Goal: Transaction & Acquisition: Purchase product/service

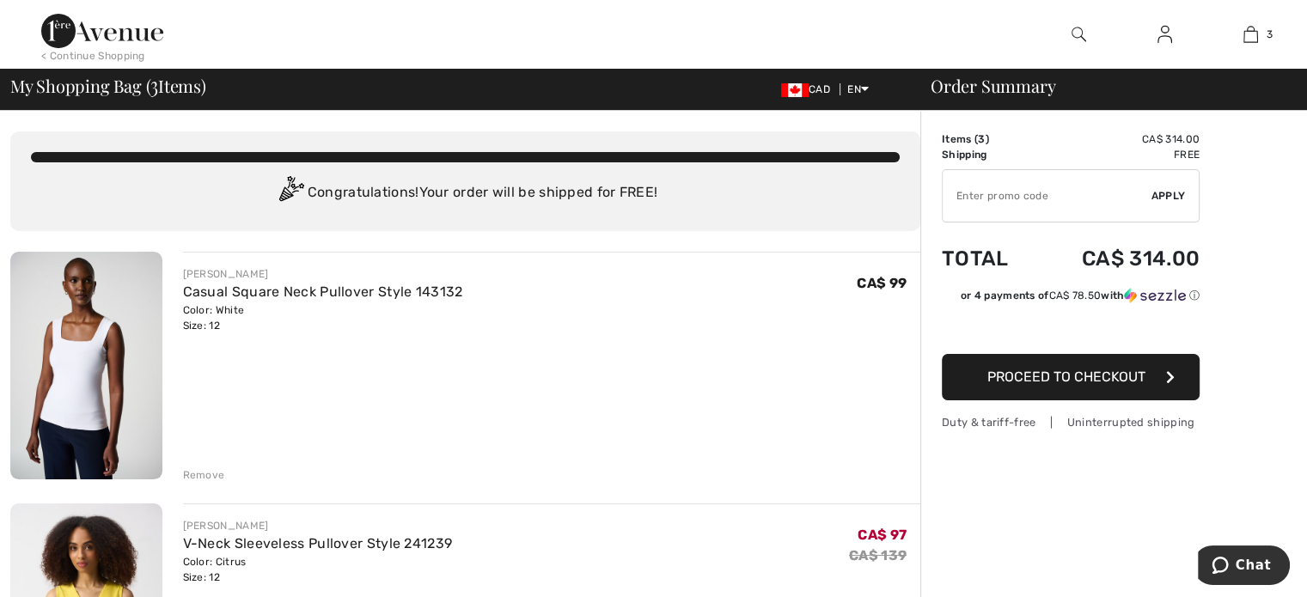
click at [82, 345] on img at bounding box center [86, 366] width 152 height 228
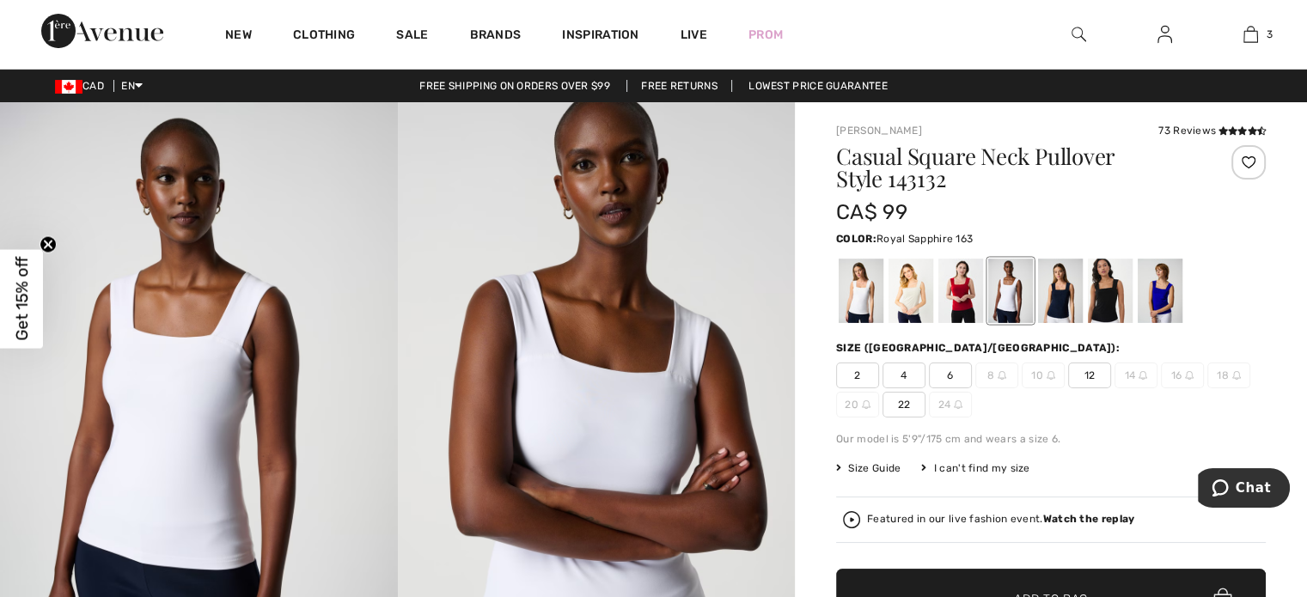
click at [1166, 295] on div at bounding box center [1159, 291] width 45 height 64
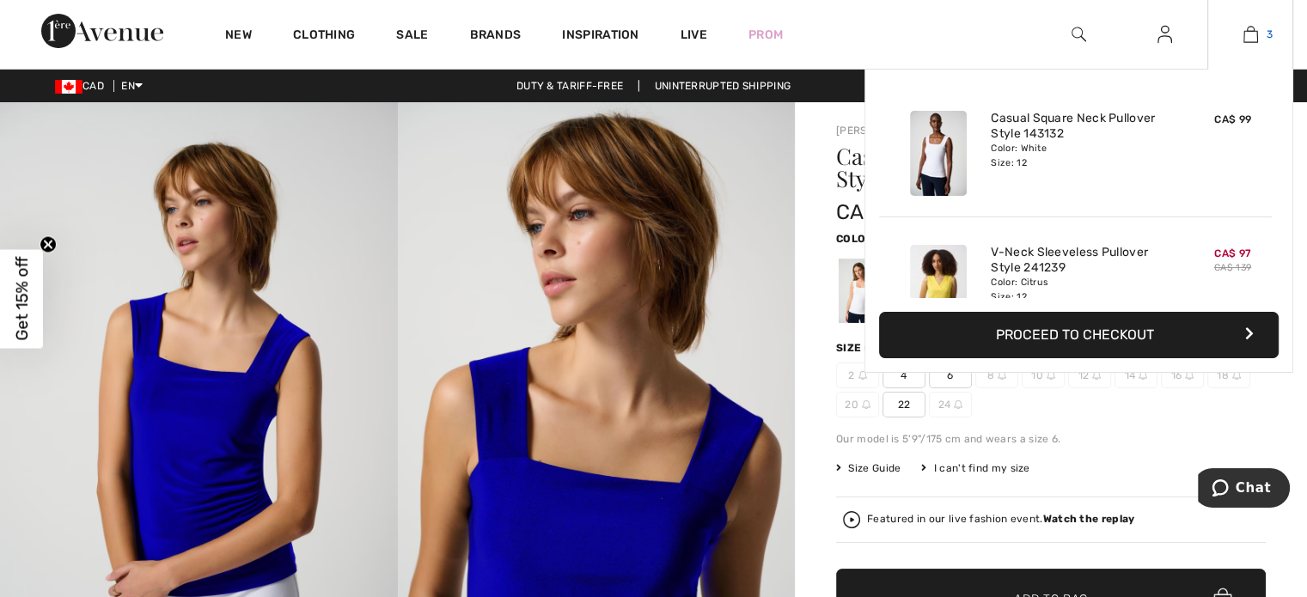
click at [1251, 35] on img at bounding box center [1250, 34] width 15 height 21
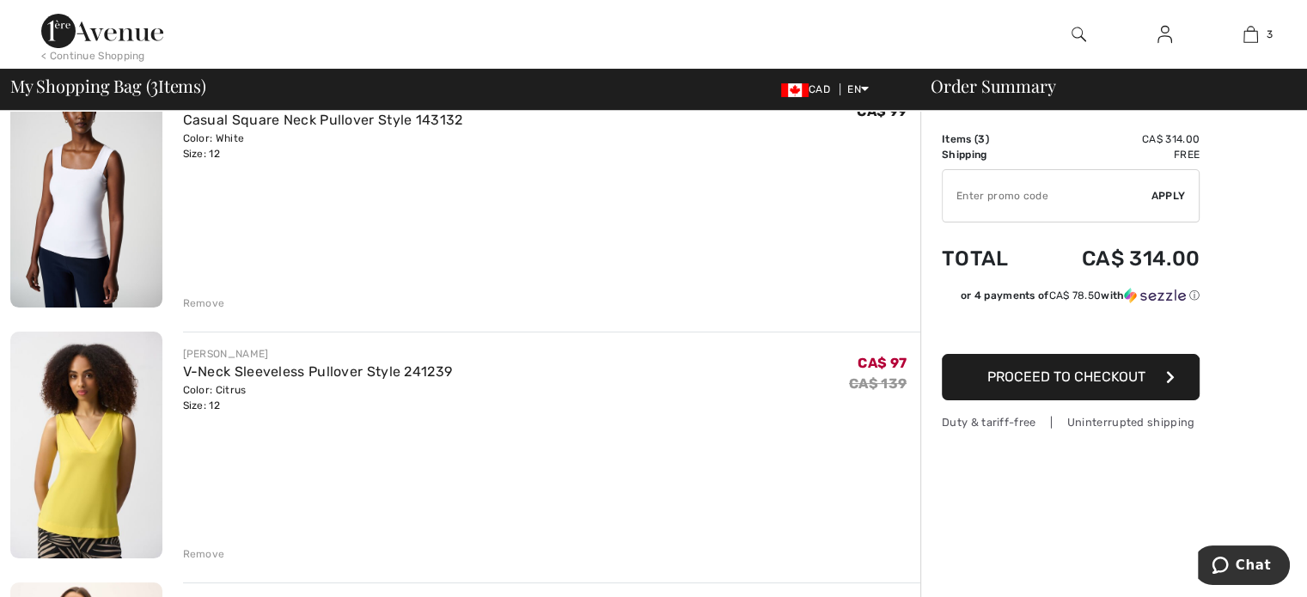
scroll to position [86, 0]
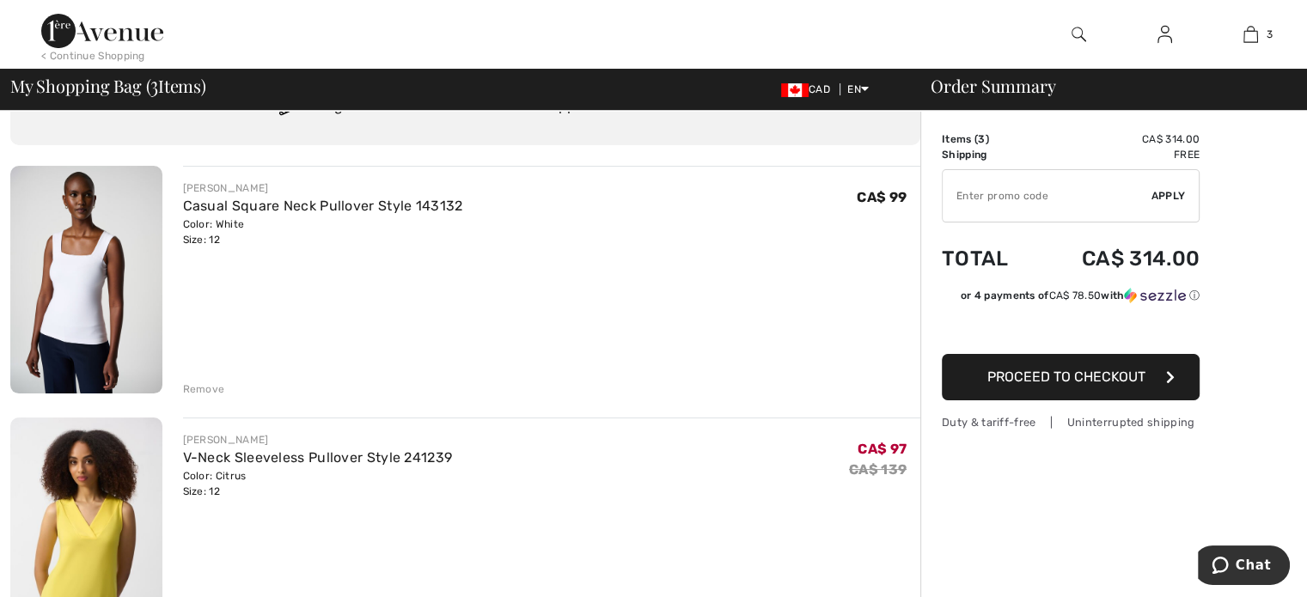
click at [1069, 373] on span "Proceed to Checkout" at bounding box center [1066, 377] width 158 height 16
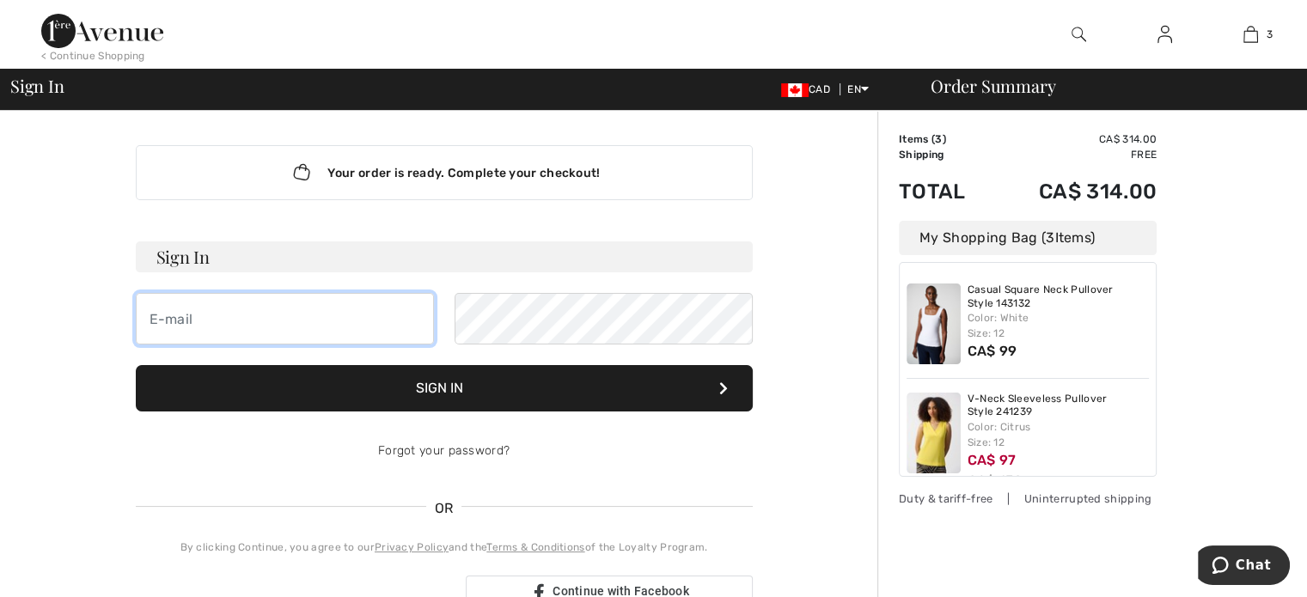
click at [214, 314] on input "email" at bounding box center [285, 319] width 298 height 52
type input "dippold@sympatico.ca"
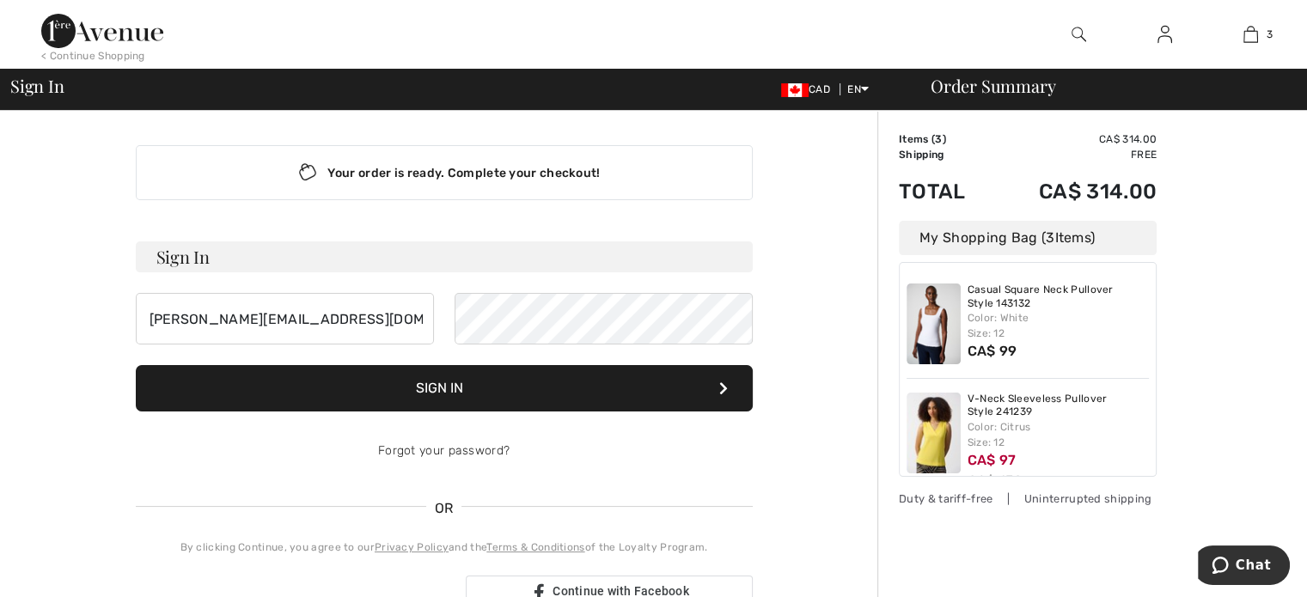
click at [442, 387] on button "Sign In" at bounding box center [444, 388] width 617 height 46
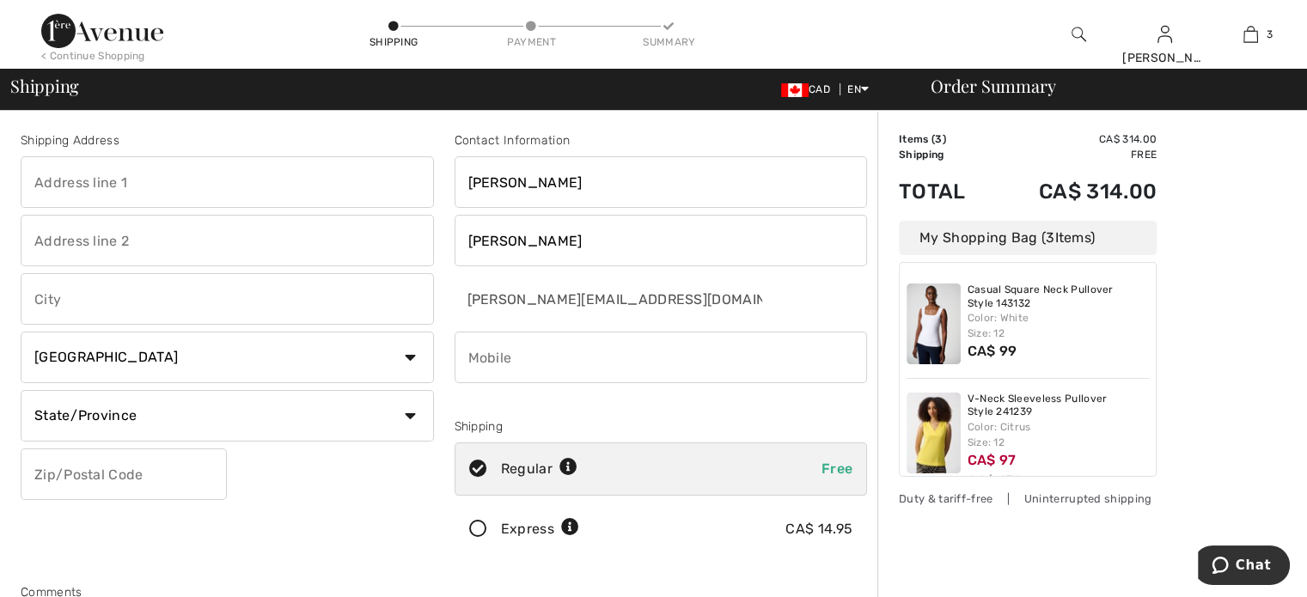
click at [93, 171] on input "text" at bounding box center [227, 182] width 413 height 52
type input "[STREET_ADDRESS]"
type input "Uxbridge"
click at [410, 417] on select "State/Province Alberta British Columbia Manitoba New Brunswick Newfoundland and…" at bounding box center [227, 416] width 413 height 52
select select "ON"
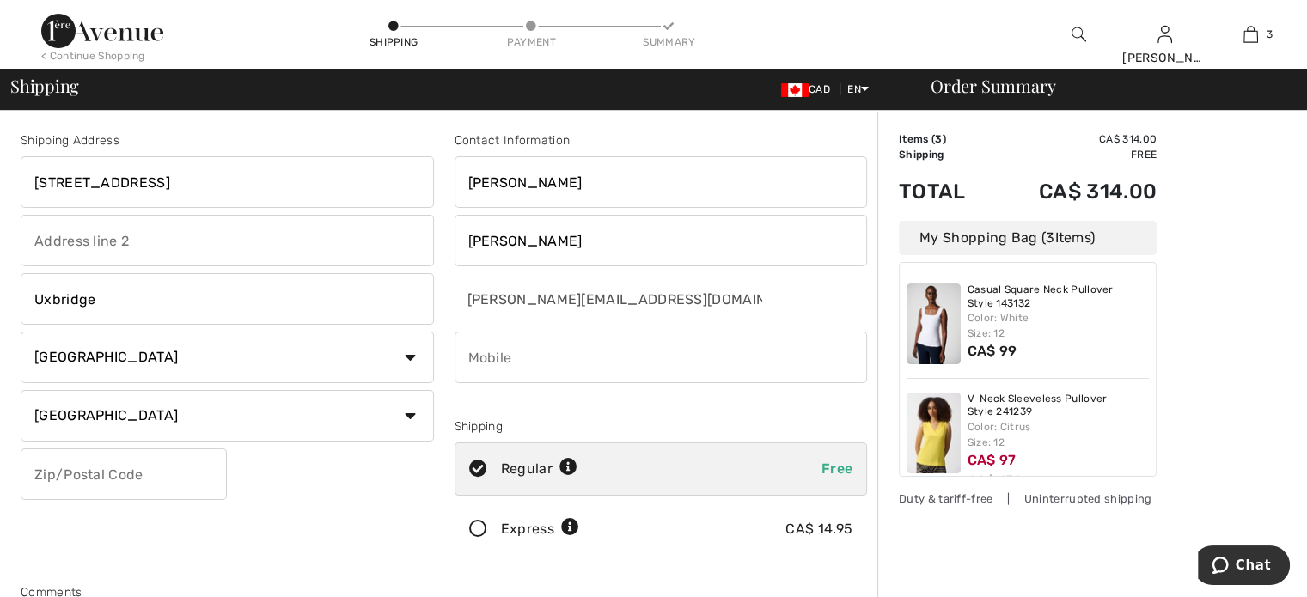
click at [21, 390] on select "State/Province Alberta British Columbia Manitoba New Brunswick Newfoundland and…" at bounding box center [227, 416] width 413 height 52
click at [93, 471] on input "text" at bounding box center [124, 474] width 206 height 52
type input "L9P1J9"
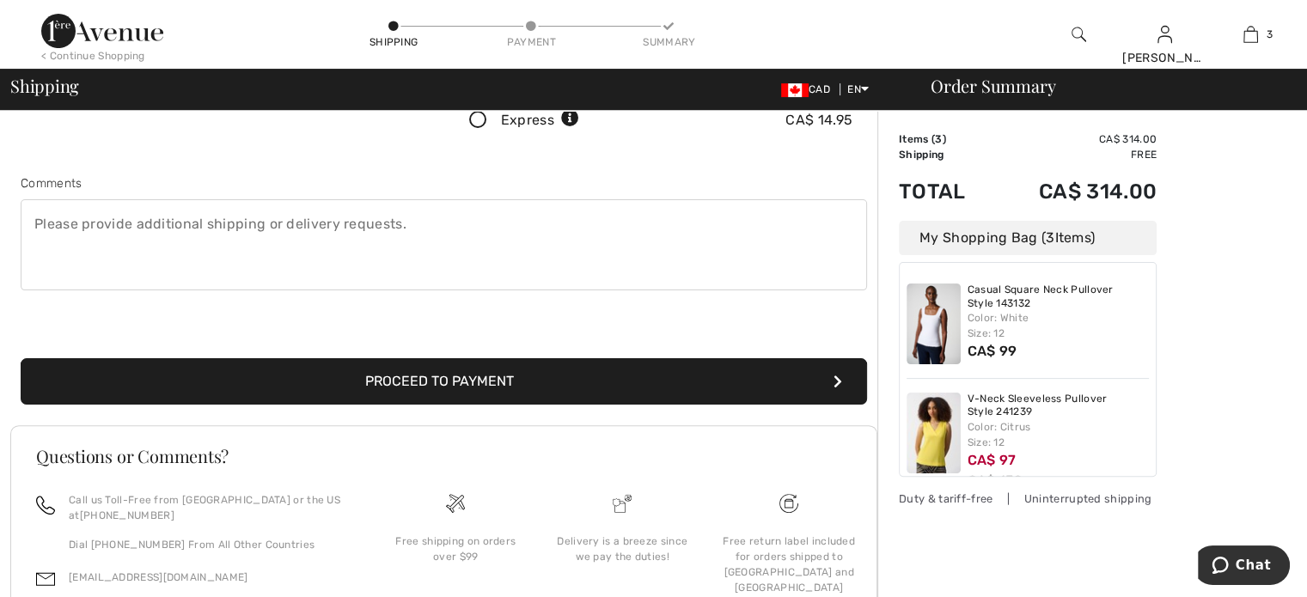
scroll to position [430, 0]
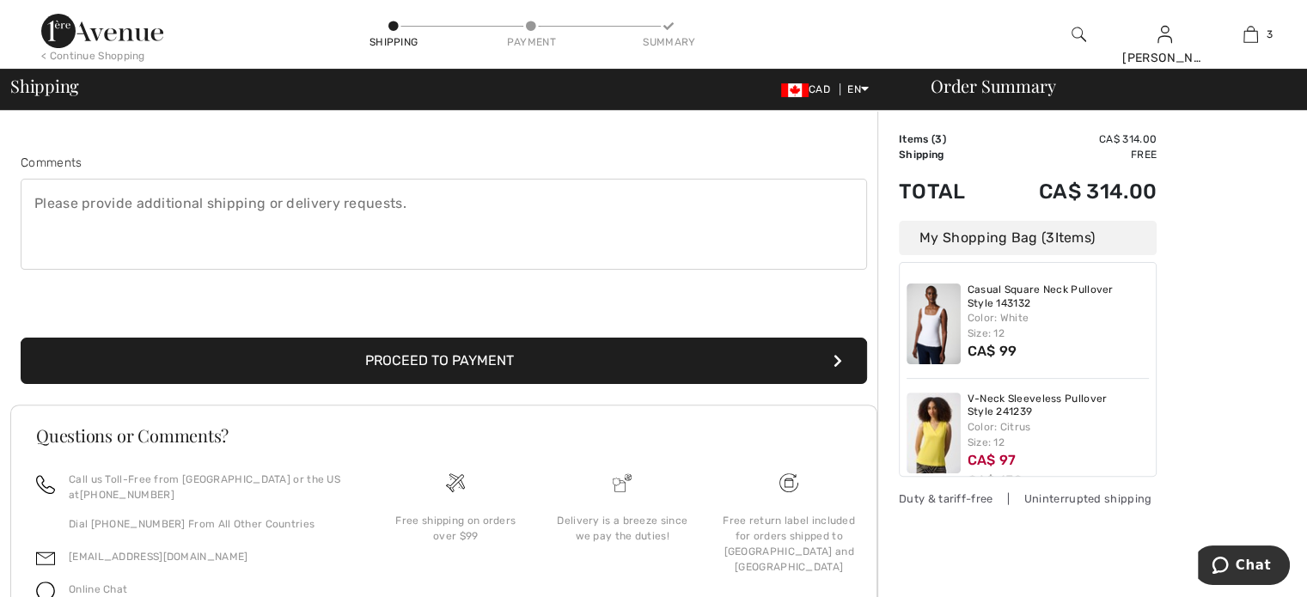
click at [461, 356] on button "Proceed to Payment" at bounding box center [444, 361] width 846 height 46
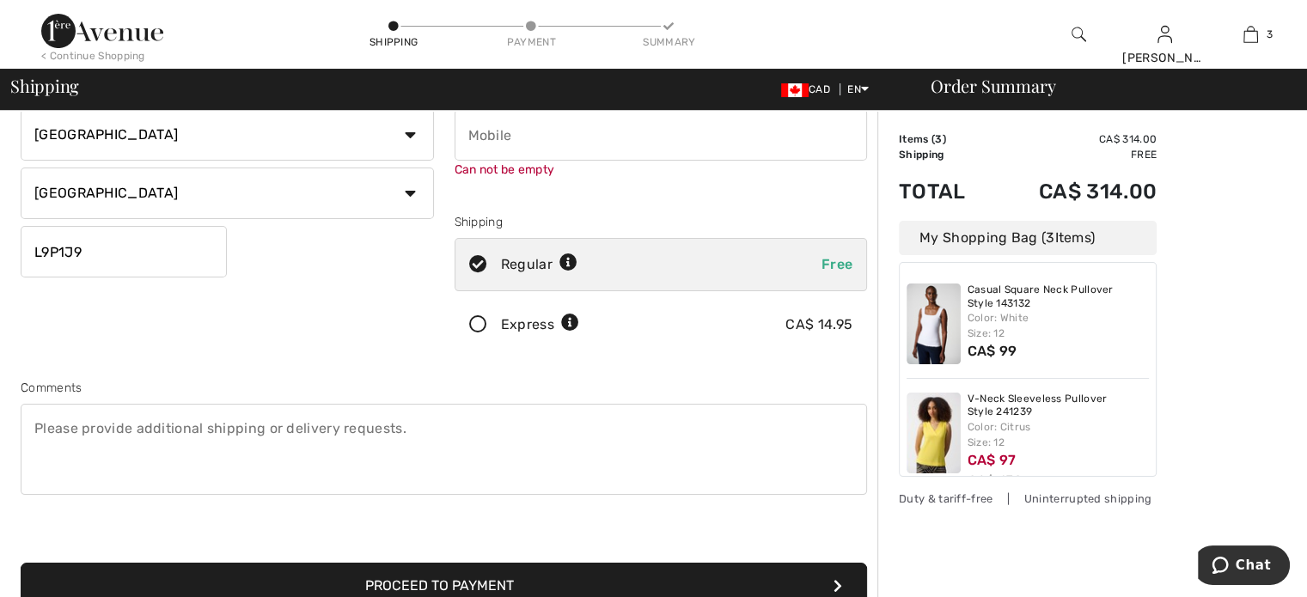
scroll to position [193, 0]
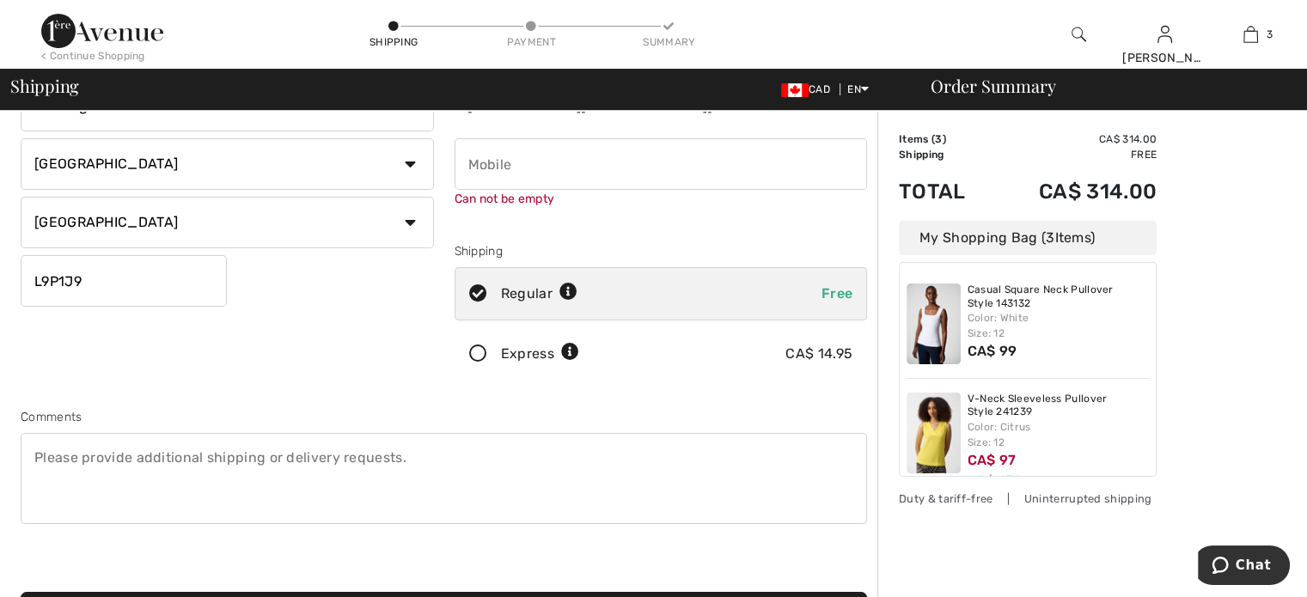
click at [498, 170] on input "phone" at bounding box center [660, 164] width 413 height 52
type input "9058620109"
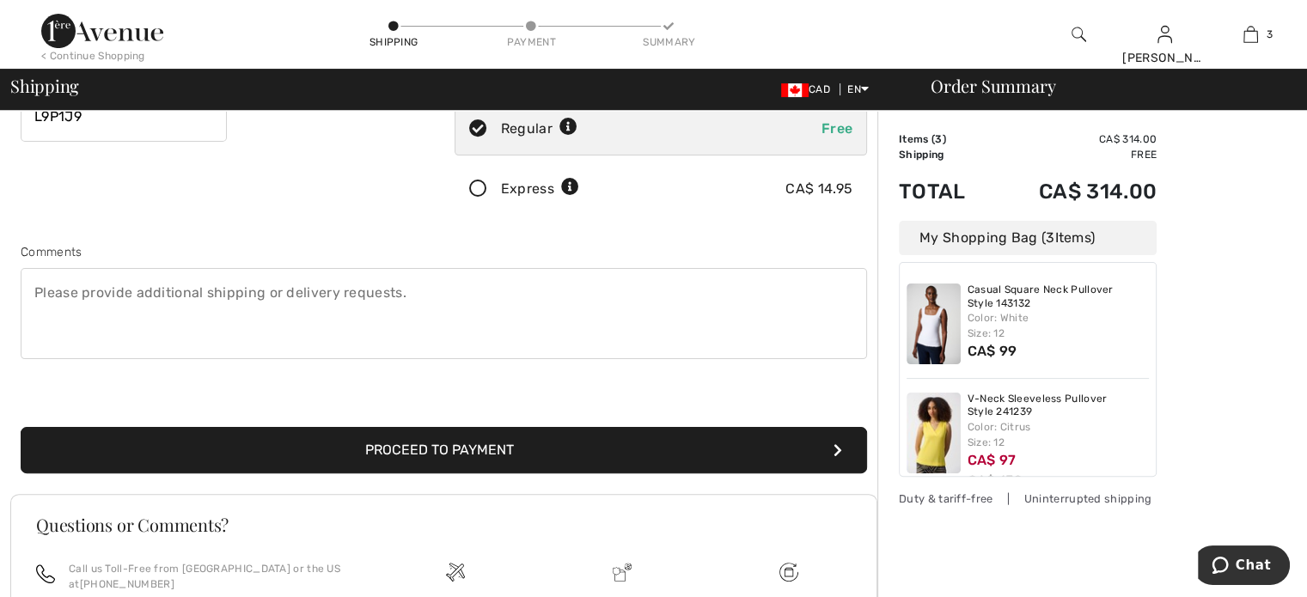
scroll to position [365, 0]
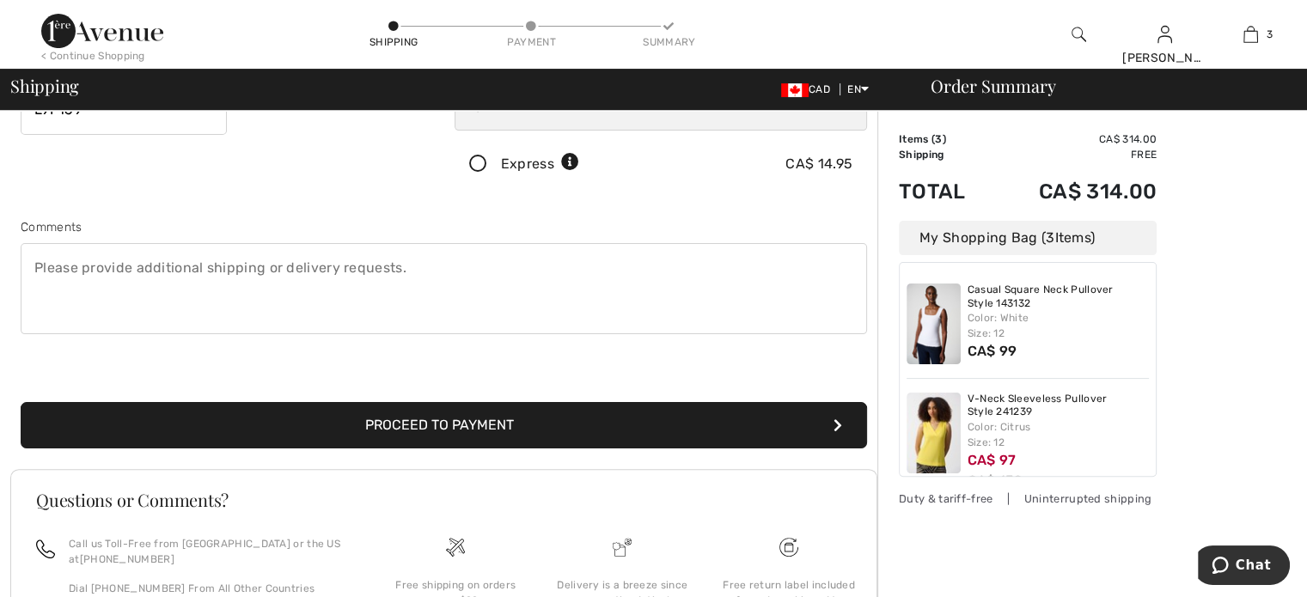
click at [418, 438] on button "Proceed to Payment" at bounding box center [444, 425] width 846 height 46
click at [441, 422] on button "Proceed to Payment" at bounding box center [444, 425] width 846 height 46
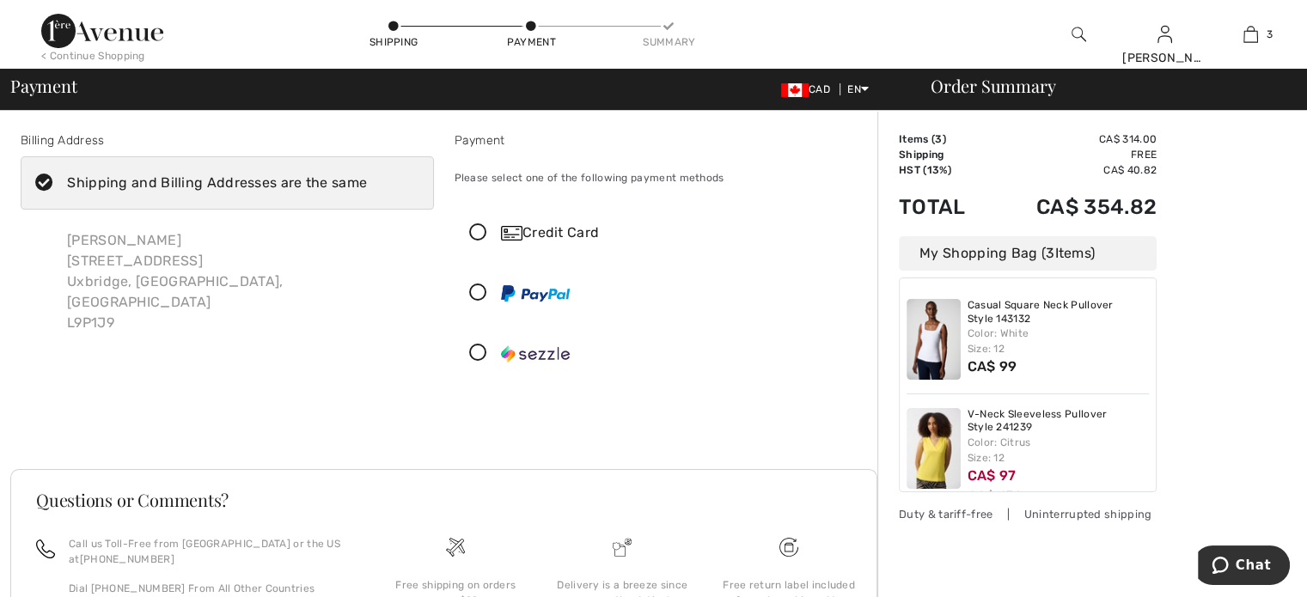
click at [476, 232] on icon at bounding box center [478, 233] width 46 height 18
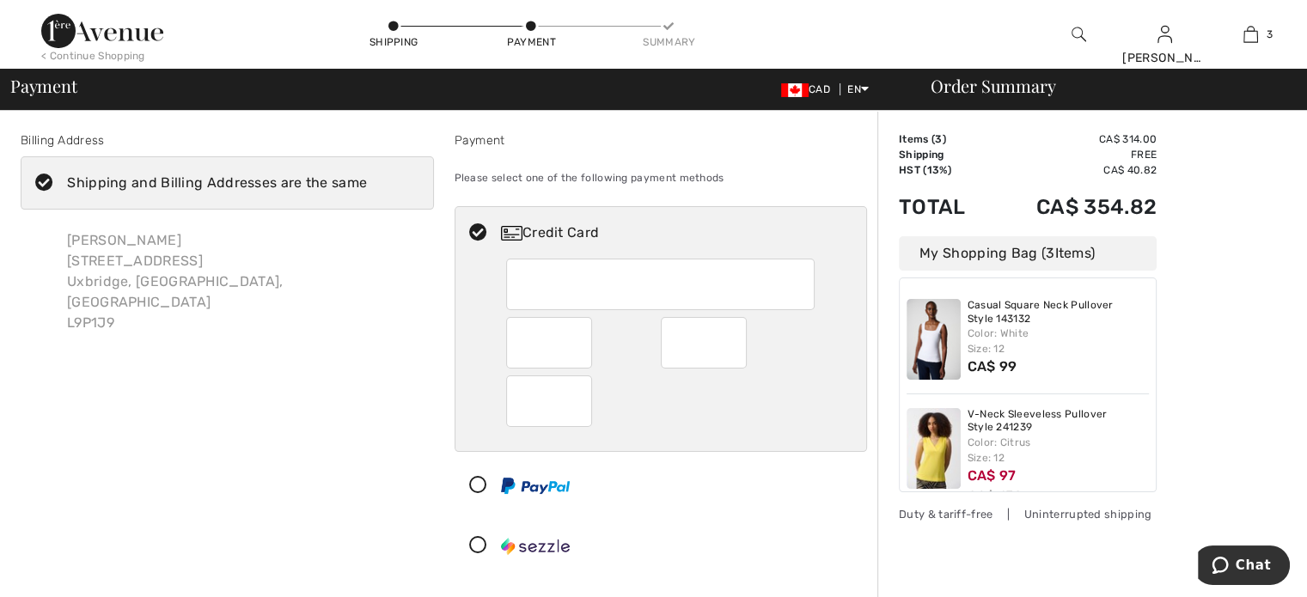
click at [515, 277] on div at bounding box center [660, 285] width 308 height 52
click at [519, 287] on div at bounding box center [660, 285] width 308 height 52
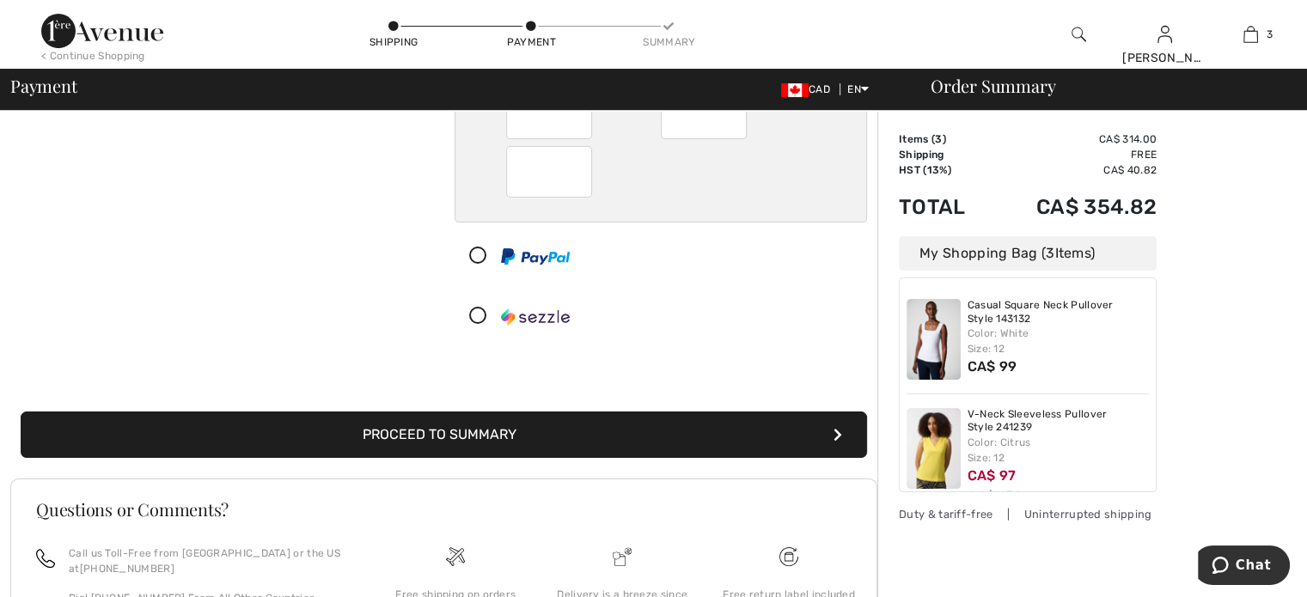
scroll to position [258, 0]
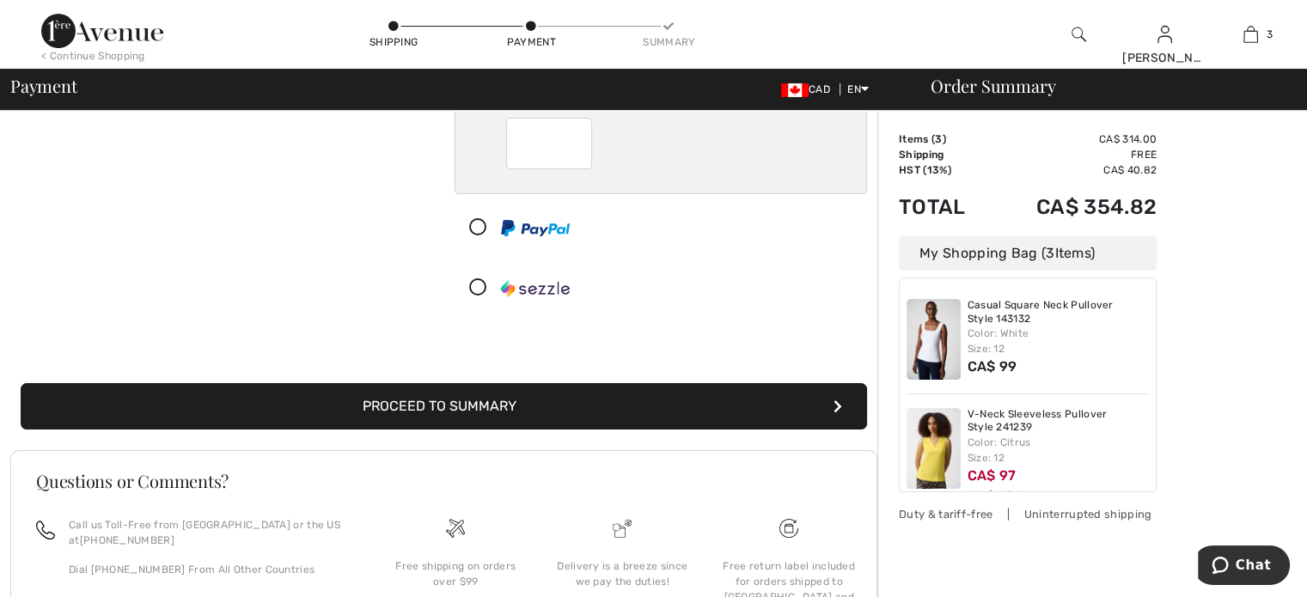
click at [464, 400] on button "Proceed to Summary" at bounding box center [444, 406] width 846 height 46
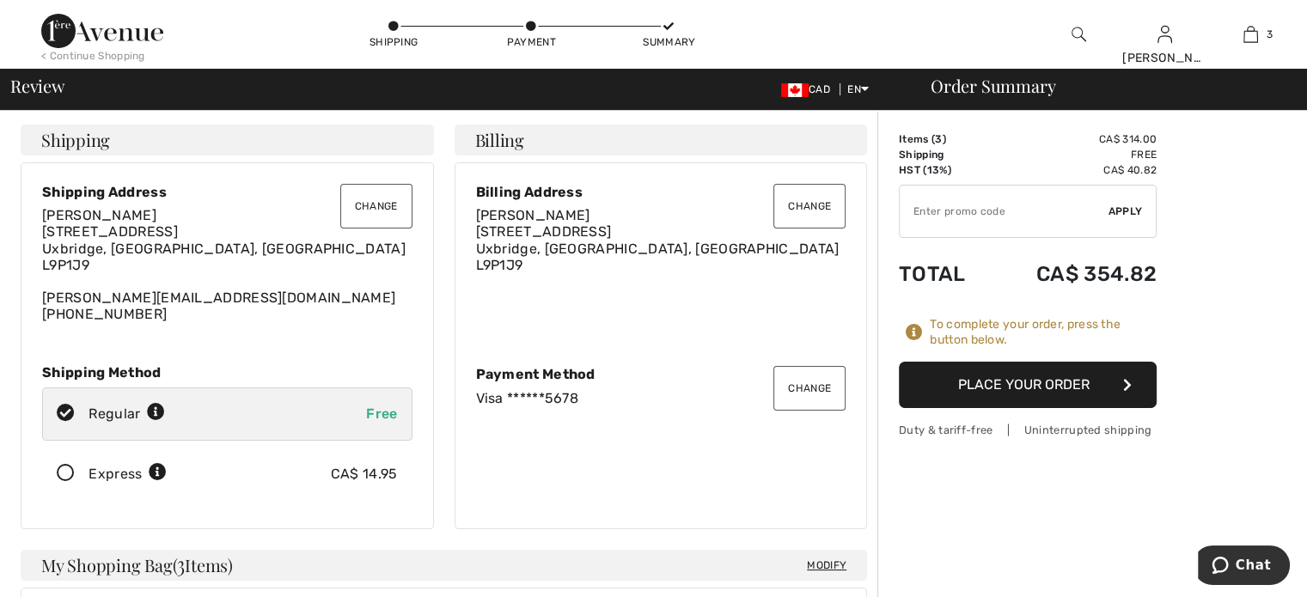
click at [996, 379] on button "Place Your Order" at bounding box center [1028, 385] width 258 height 46
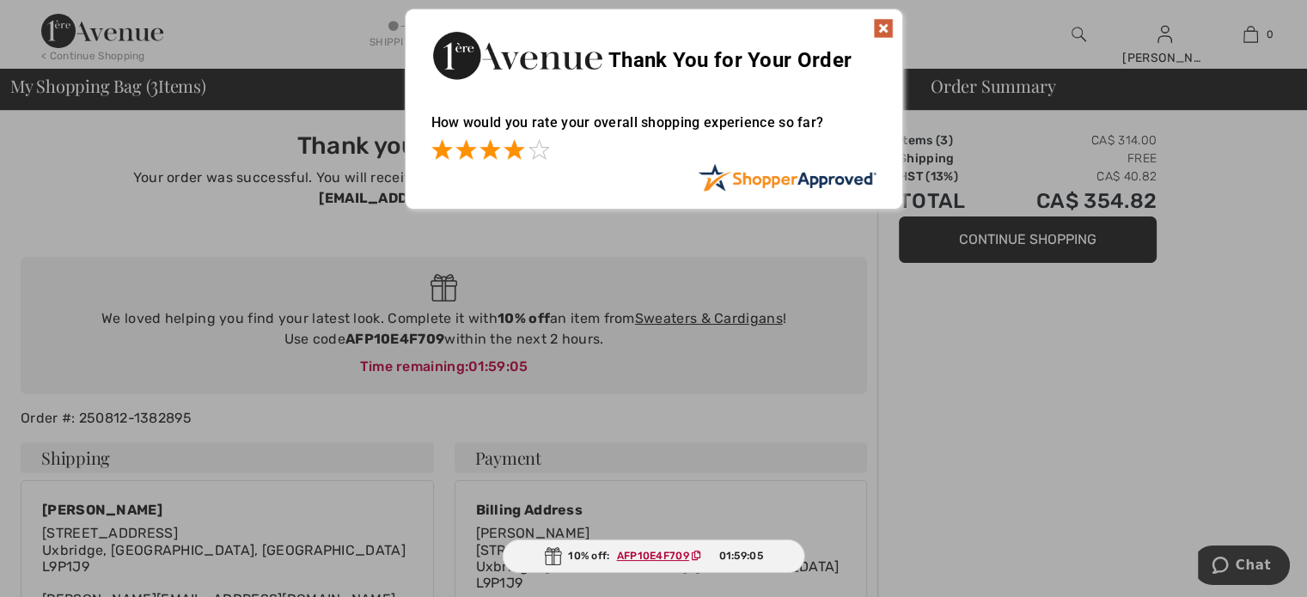
click at [509, 150] on span at bounding box center [513, 149] width 21 height 21
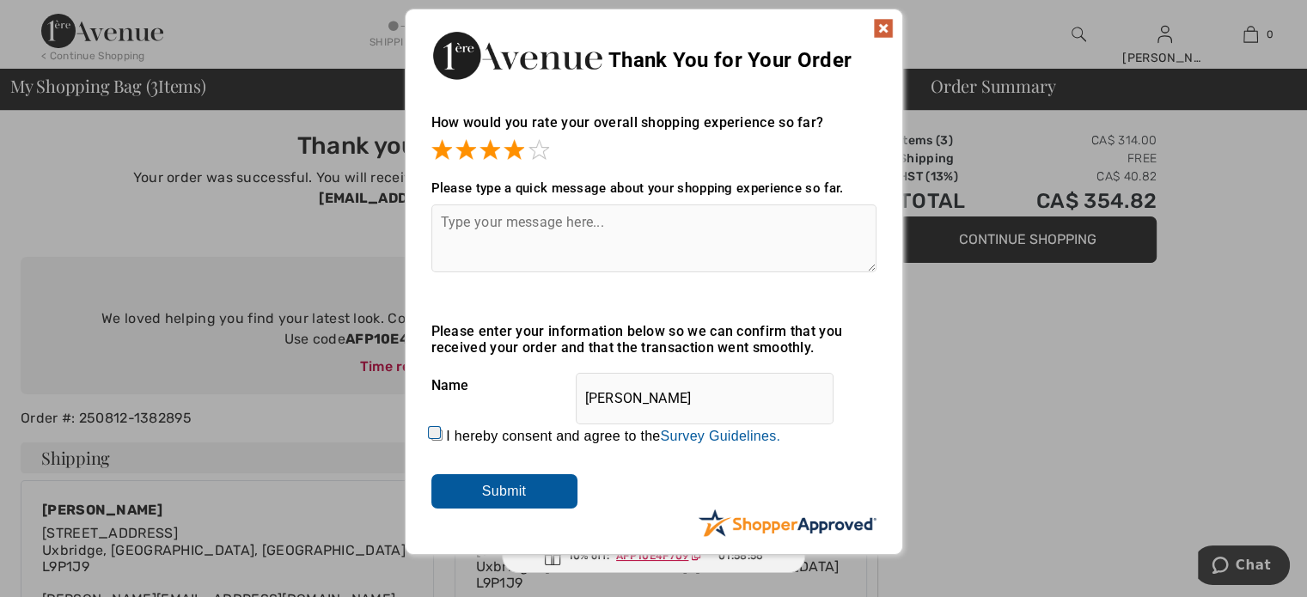
click at [505, 486] on input "Submit" at bounding box center [504, 491] width 146 height 34
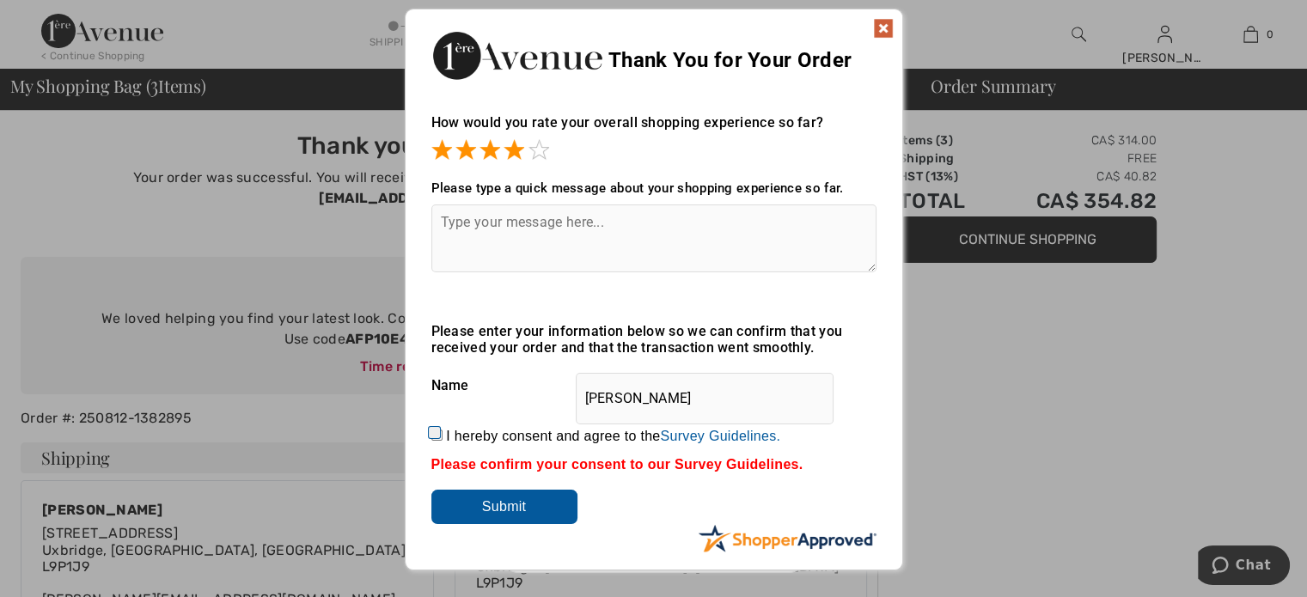
click at [428, 425] on div "How would you rate your overall shopping experience so far? It appears from you…" at bounding box center [653, 324] width 497 height 455
click at [431, 436] on input "I hereby consent and agree to the By submitting a review, you grant permission …" at bounding box center [436, 435] width 11 height 11
checkbox input "true"
click at [497, 515] on input "Submit" at bounding box center [504, 507] width 146 height 34
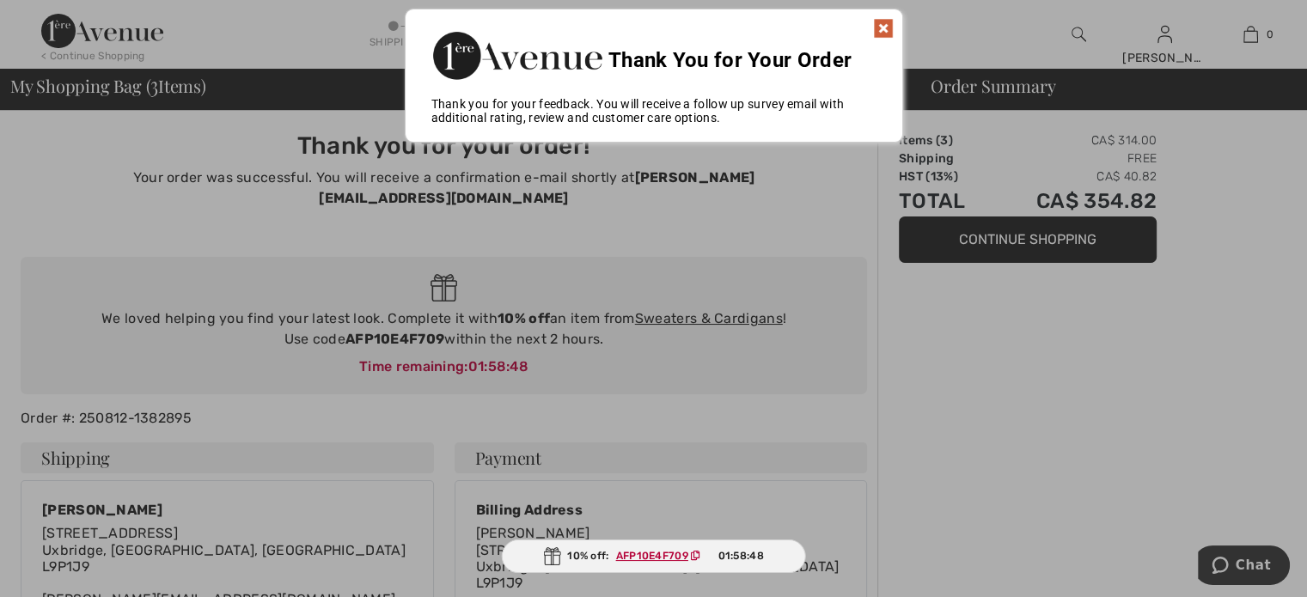
click at [883, 27] on img at bounding box center [883, 28] width 21 height 21
